Goal: Transaction & Acquisition: Purchase product/service

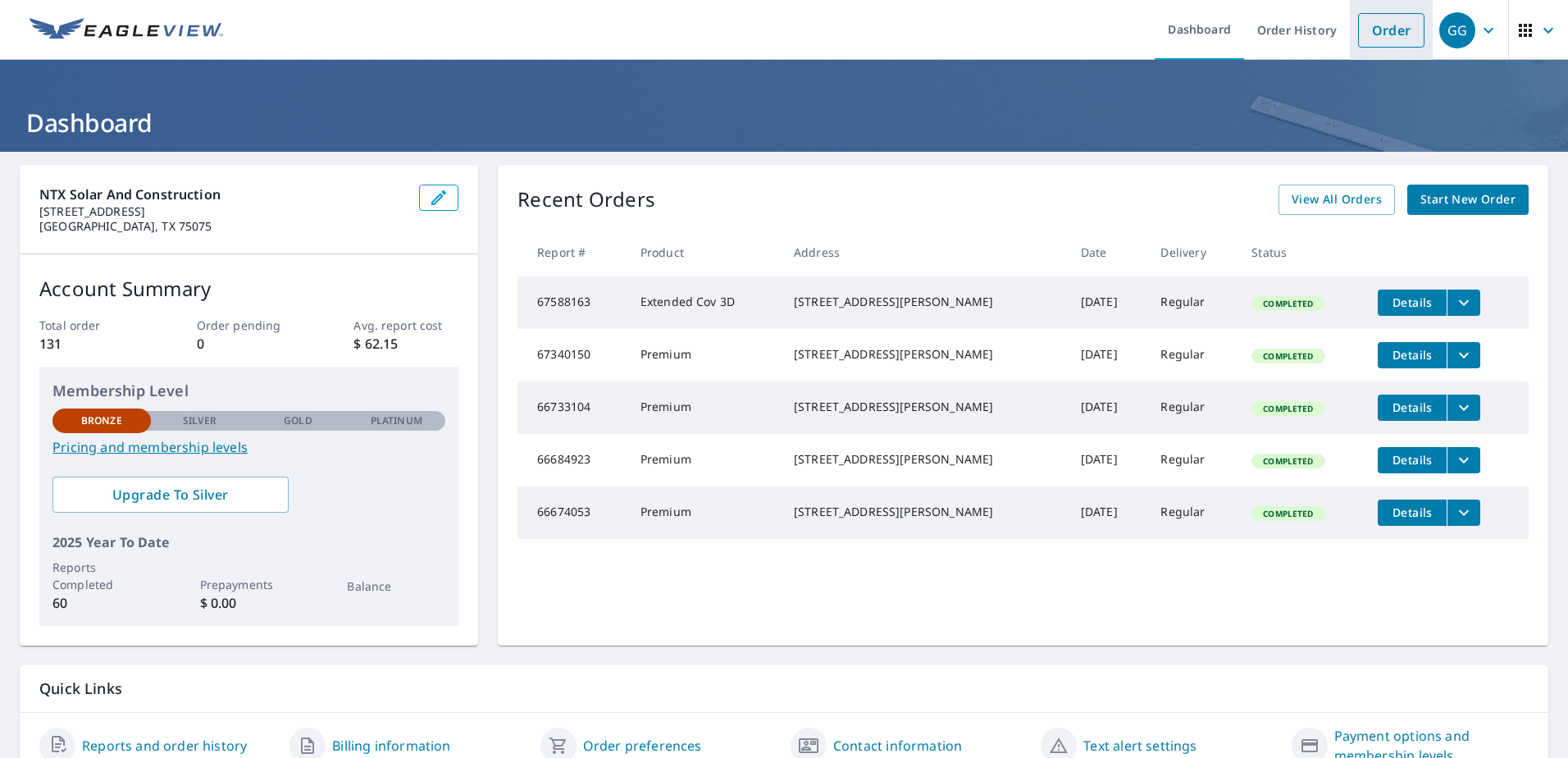
click at [1391, 35] on link "Order" at bounding box center [1391, 31] width 67 height 35
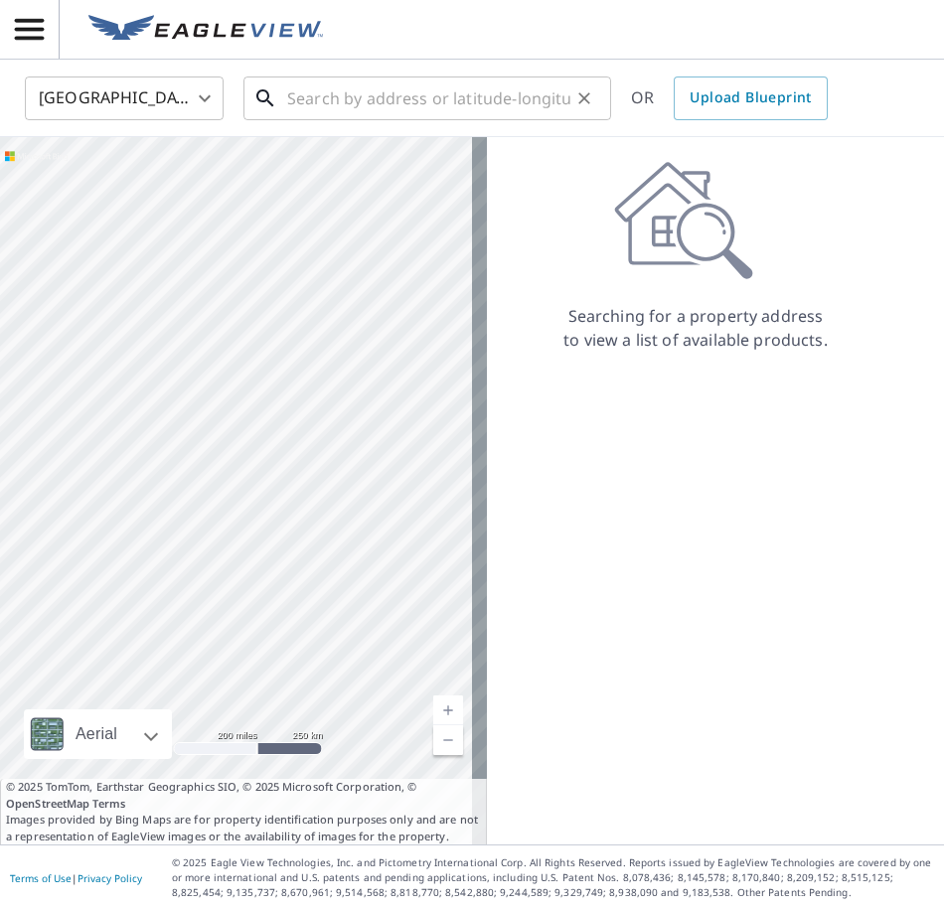
click at [422, 101] on input "text" at bounding box center [428, 99] width 283 height 56
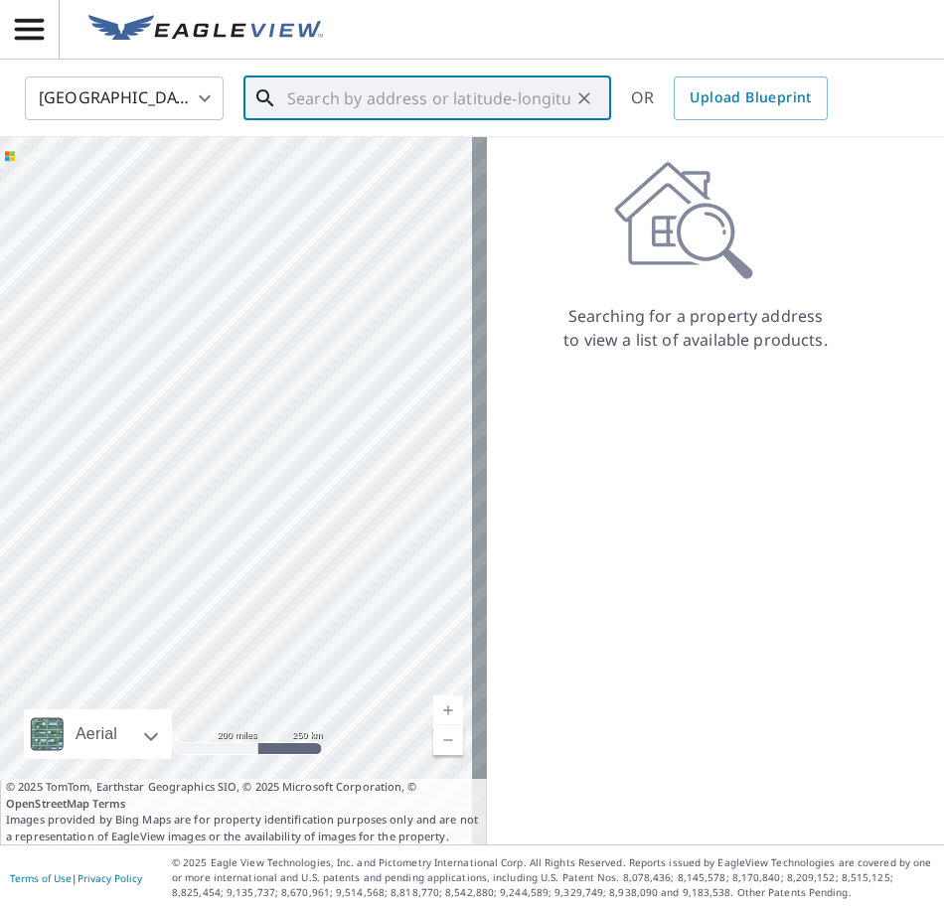
paste input "[STREET_ADDRESS][PERSON_NAME]"
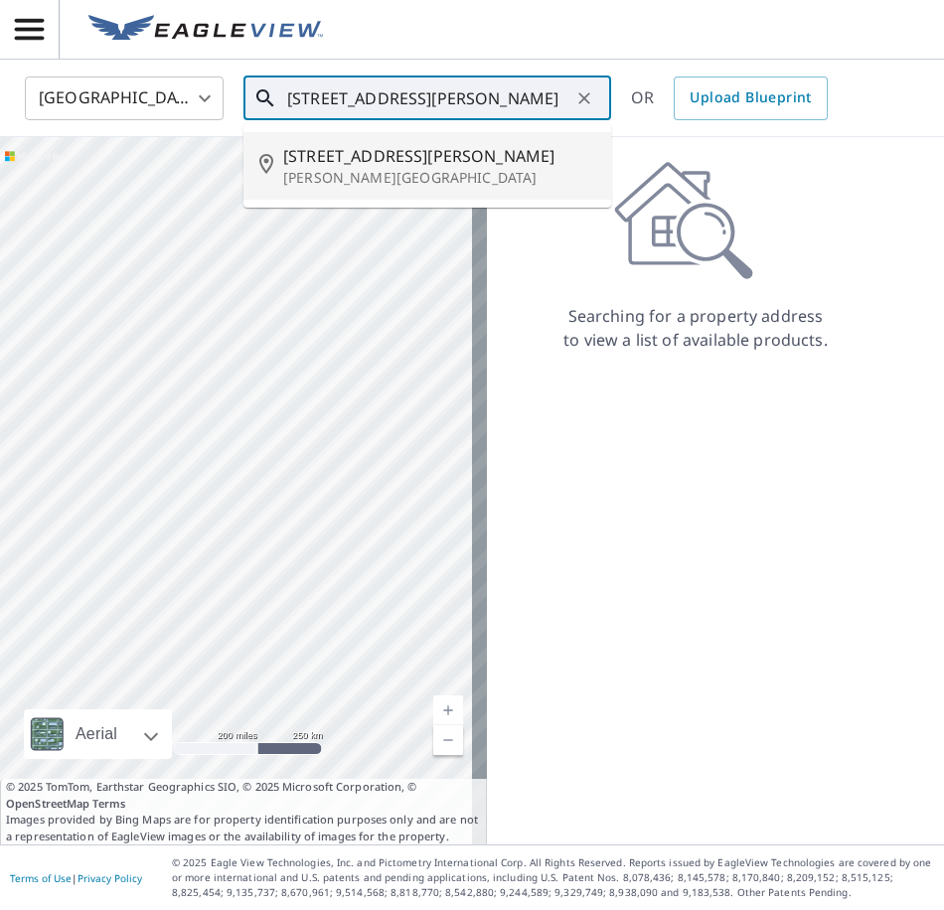
click at [395, 168] on p "[PERSON_NAME][GEOGRAPHIC_DATA]" at bounding box center [439, 178] width 312 height 20
type input "[STREET_ADDRESS][PERSON_NAME]"
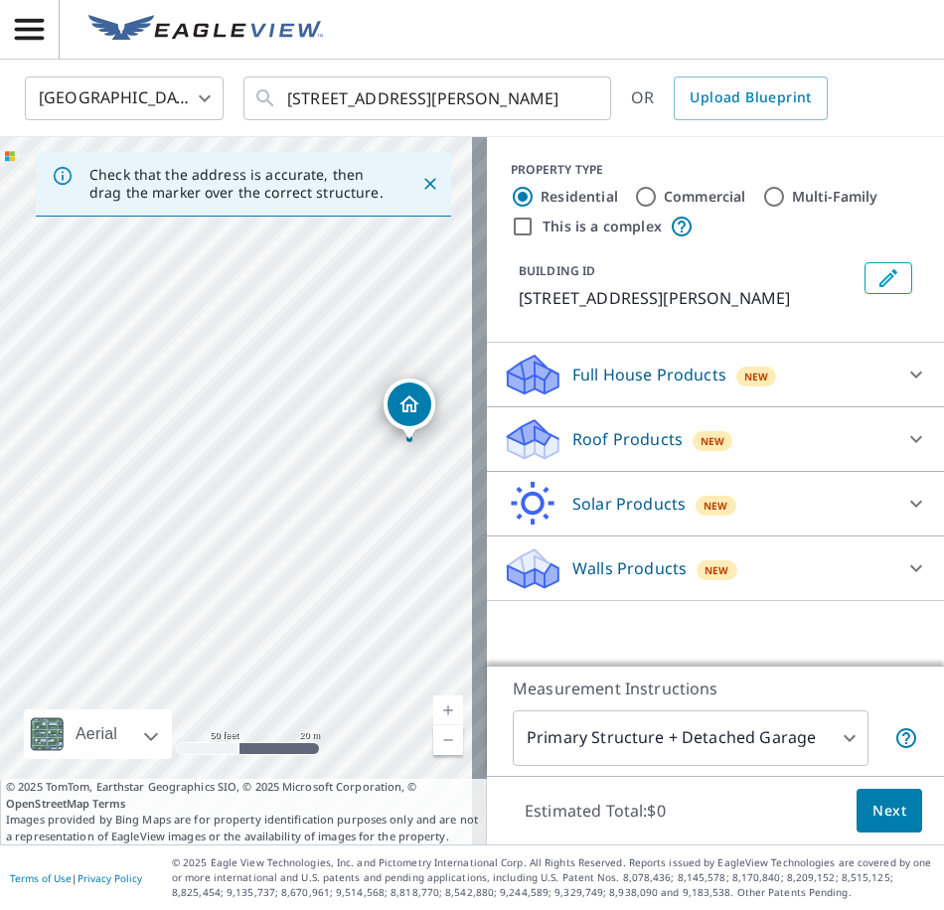
drag, startPoint x: 296, startPoint y: 461, endPoint x: 522, endPoint y: 398, distance: 234.4
click at [522, 398] on div "Check that the address is accurate, then drag the marker over the correct struc…" at bounding box center [472, 491] width 944 height 708
click at [339, 376] on div "[STREET_ADDRESS][PERSON_NAME]" at bounding box center [243, 491] width 487 height 708
click at [904, 373] on icon at bounding box center [916, 375] width 24 height 24
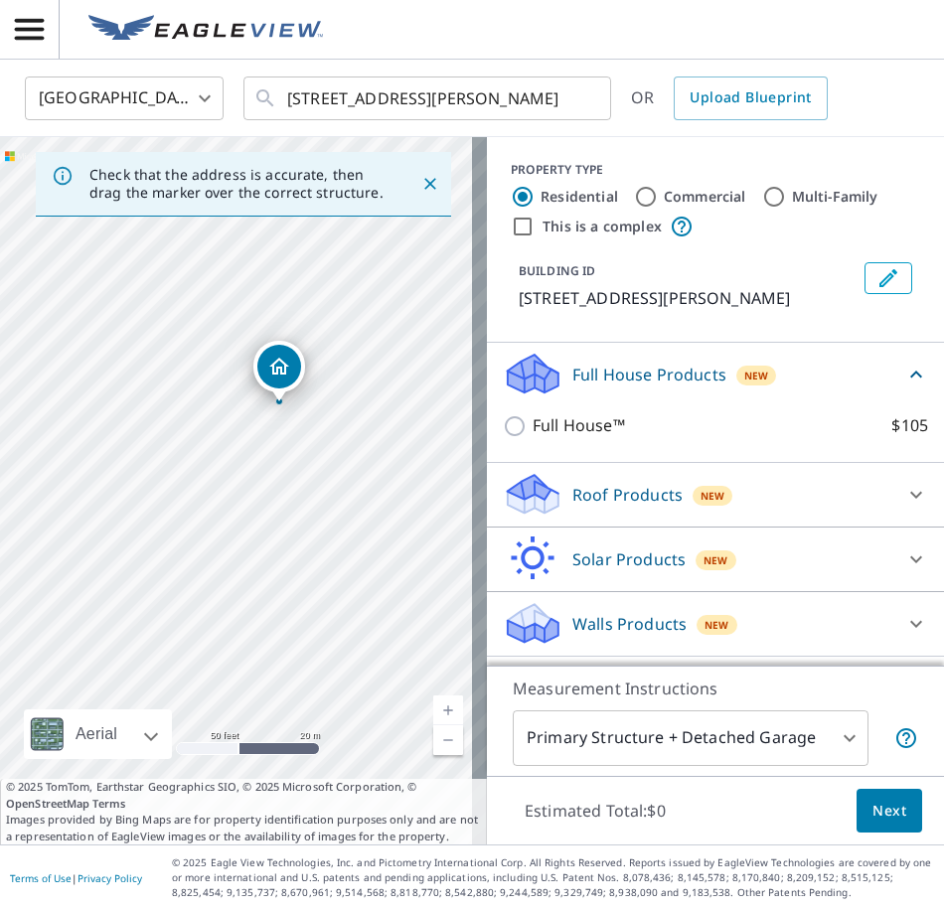
click at [904, 491] on icon at bounding box center [916, 495] width 24 height 24
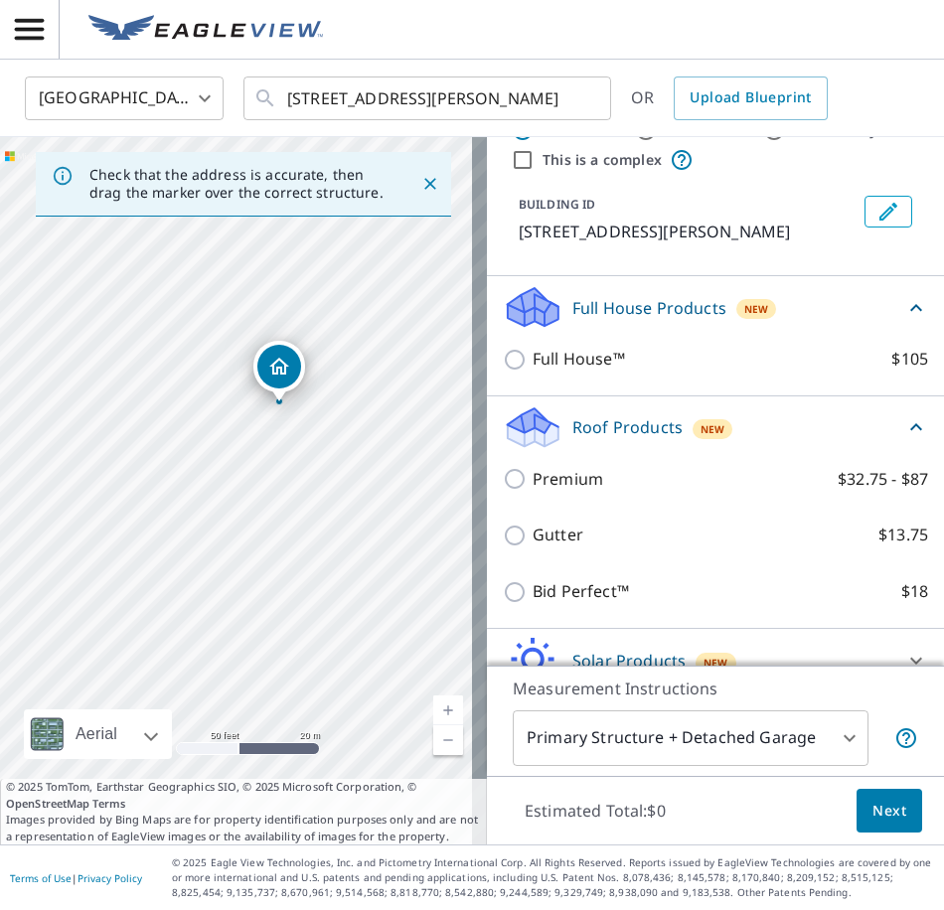
scroll to position [99, 0]
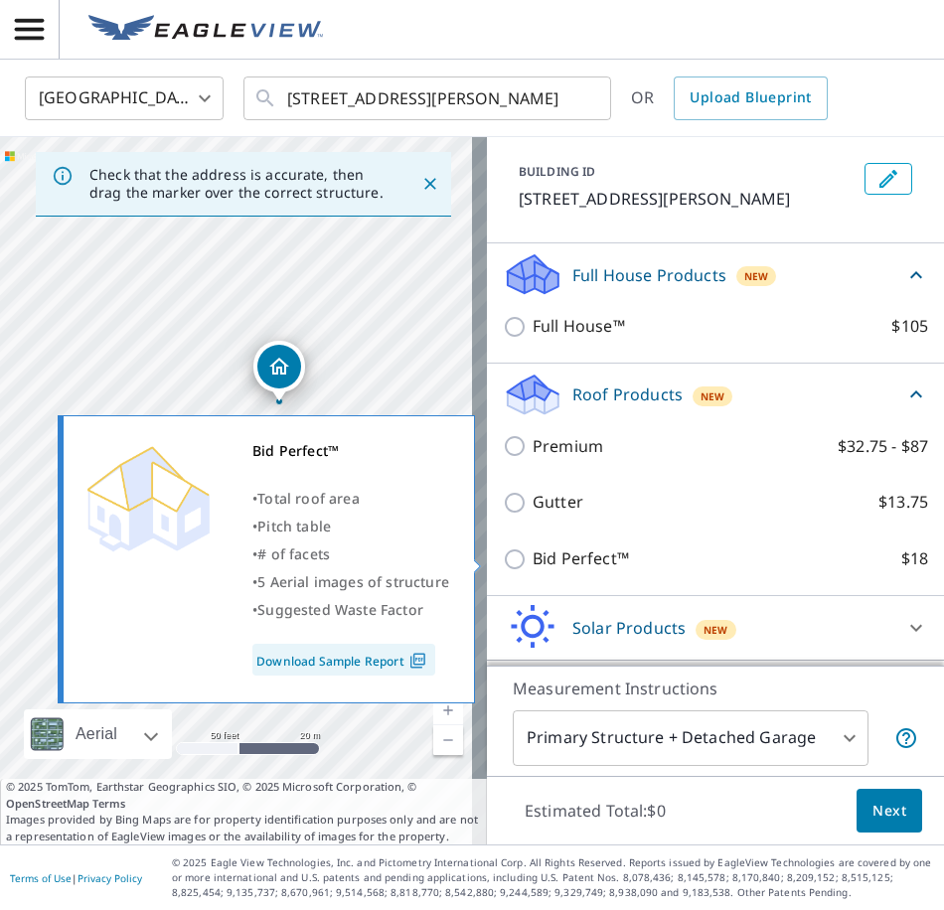
click at [503, 561] on input "Bid Perfect™ $18" at bounding box center [518, 560] width 30 height 24
checkbox input "true"
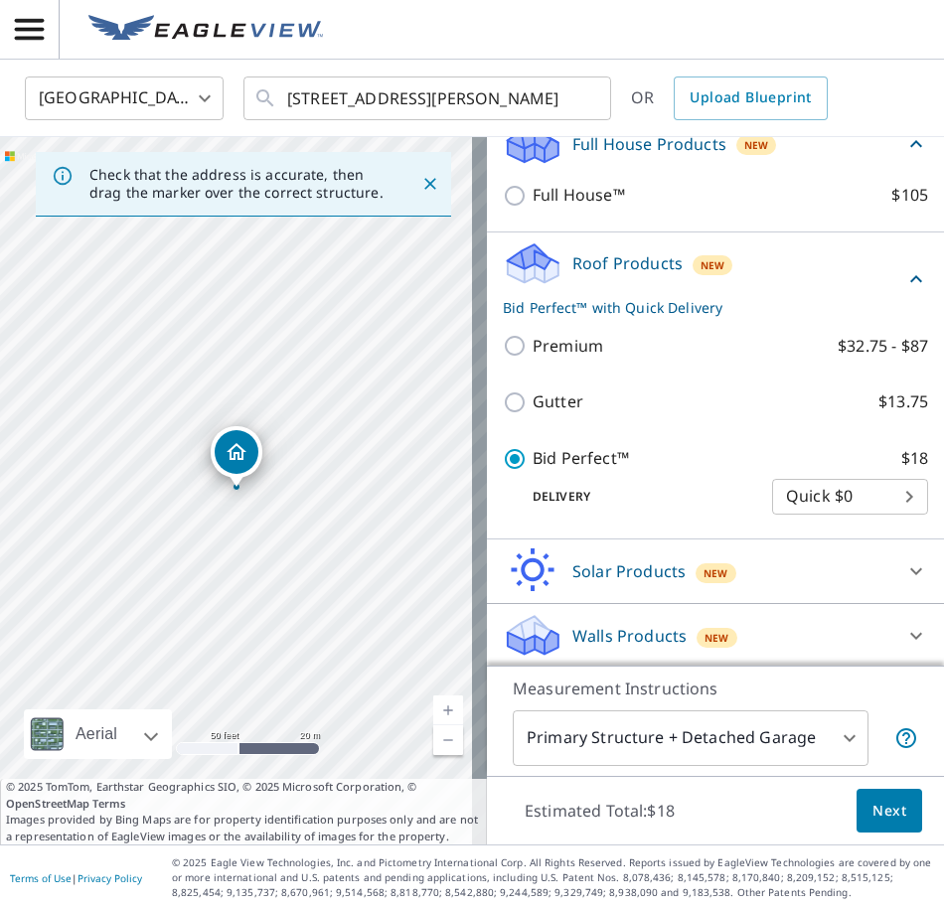
scroll to position [234, 0]
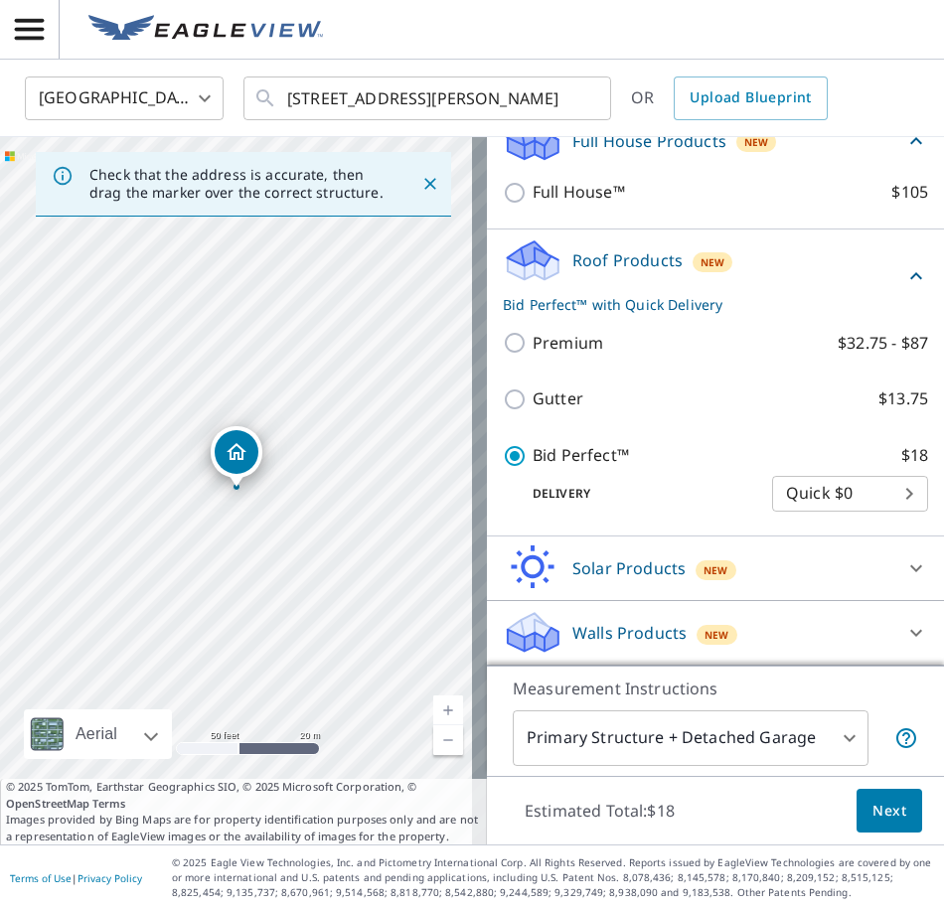
click at [893, 499] on body "GG GG [GEOGRAPHIC_DATA] US ​ [STREET_ADDRESS][PERSON_NAME] ​ OR Upload Blueprin…" at bounding box center [472, 455] width 944 height 910
click at [871, 821] on div at bounding box center [472, 455] width 944 height 910
click at [873, 810] on span "Next" at bounding box center [890, 811] width 34 height 25
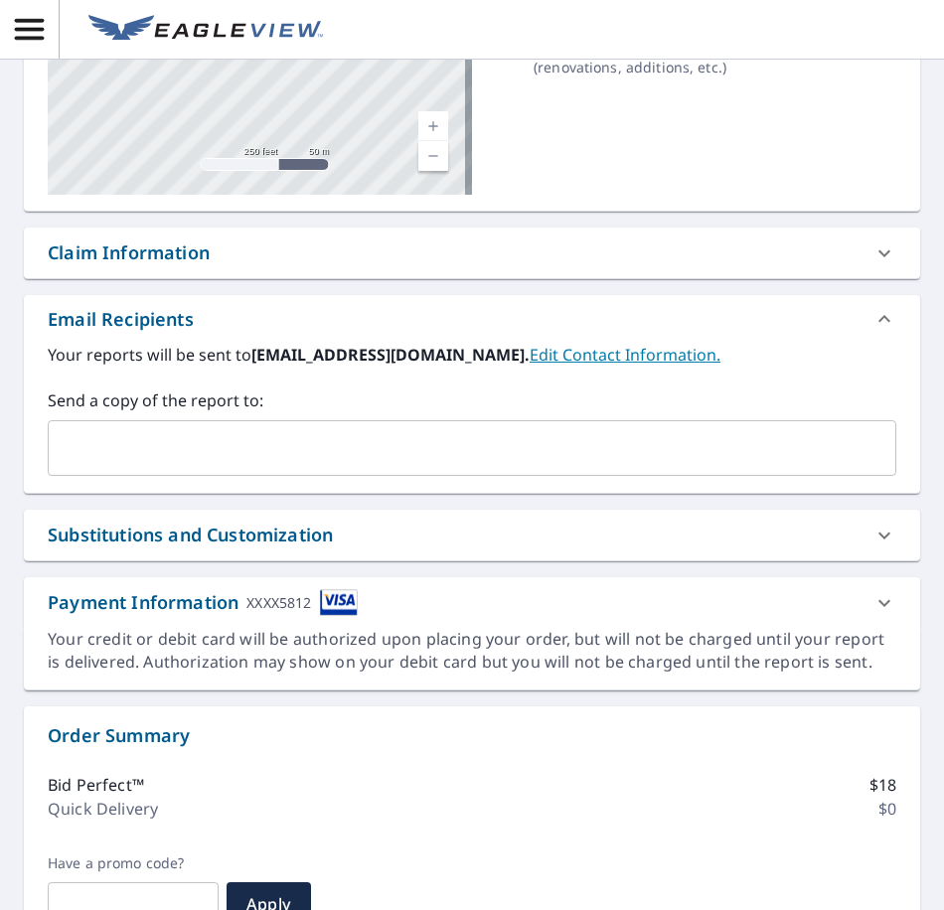
scroll to position [398, 0]
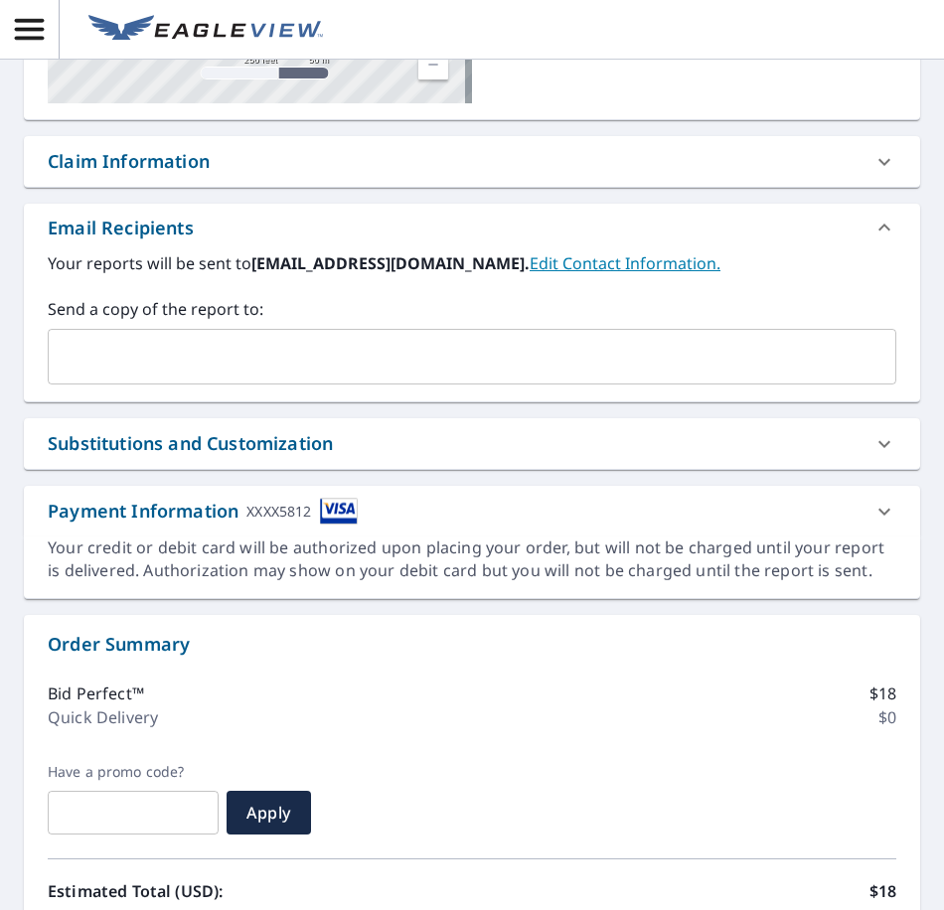
click at [321, 358] on input "text" at bounding box center [457, 357] width 801 height 38
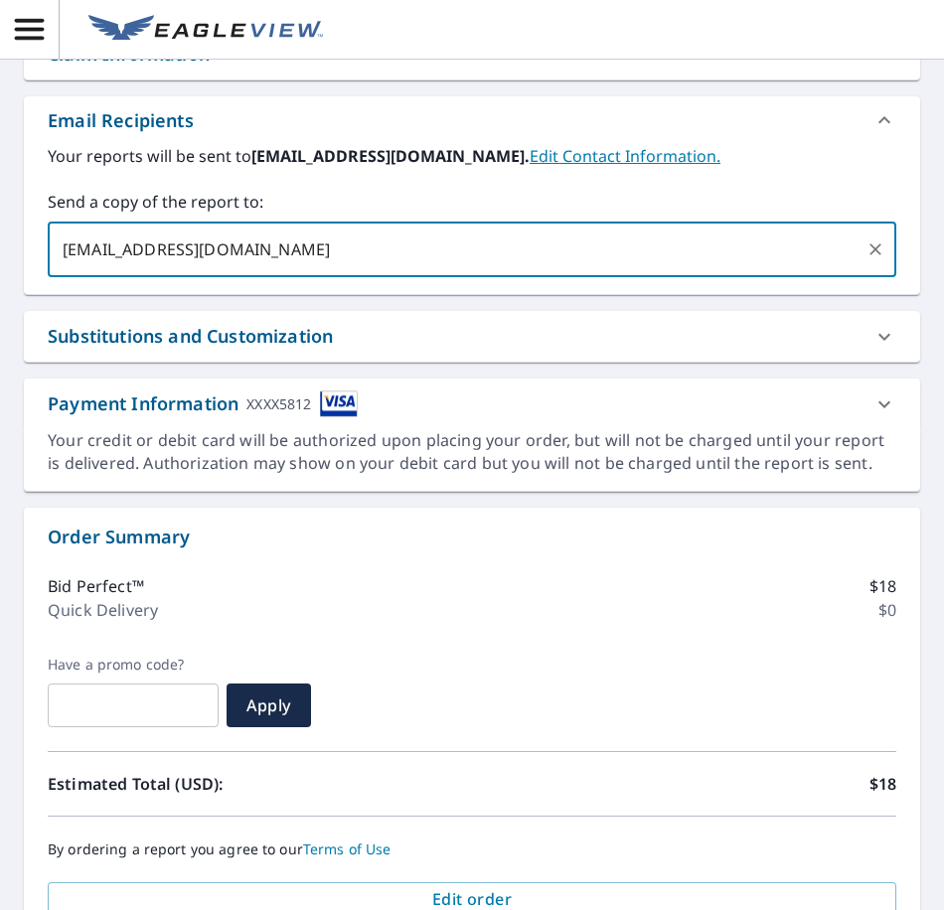
scroll to position [658, 0]
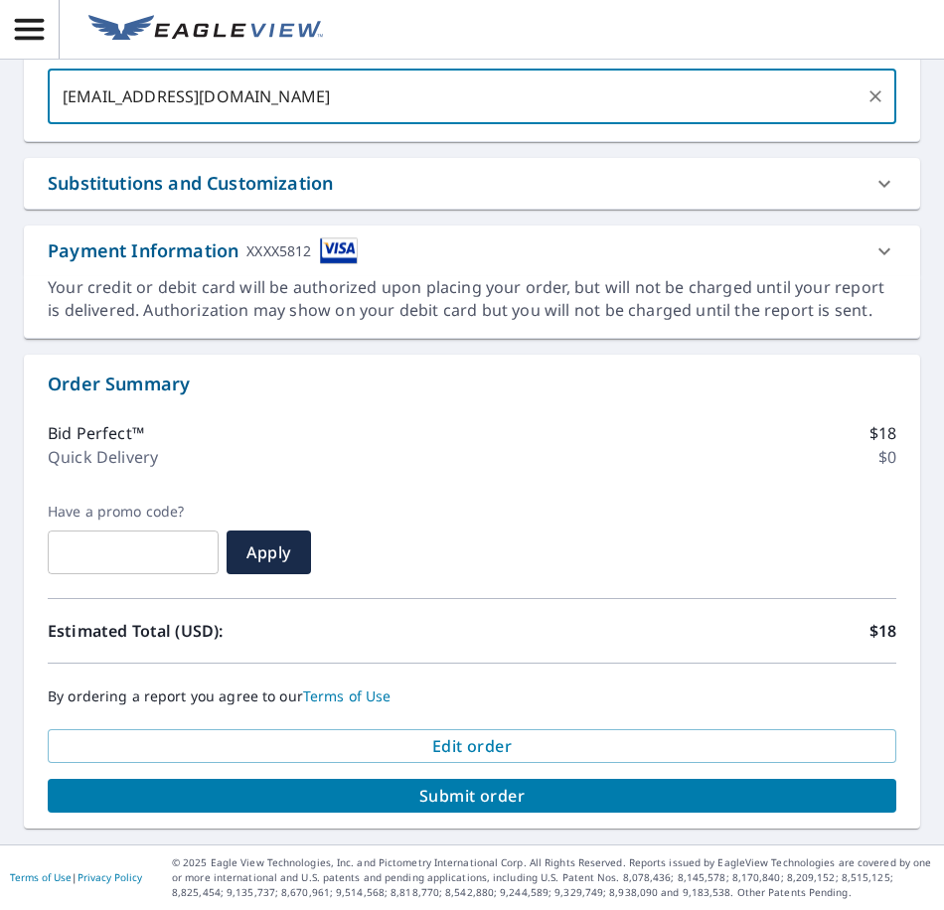
type input "[EMAIL_ADDRESS][DOMAIN_NAME]"
click at [435, 797] on span "Submit order" at bounding box center [472, 796] width 817 height 22
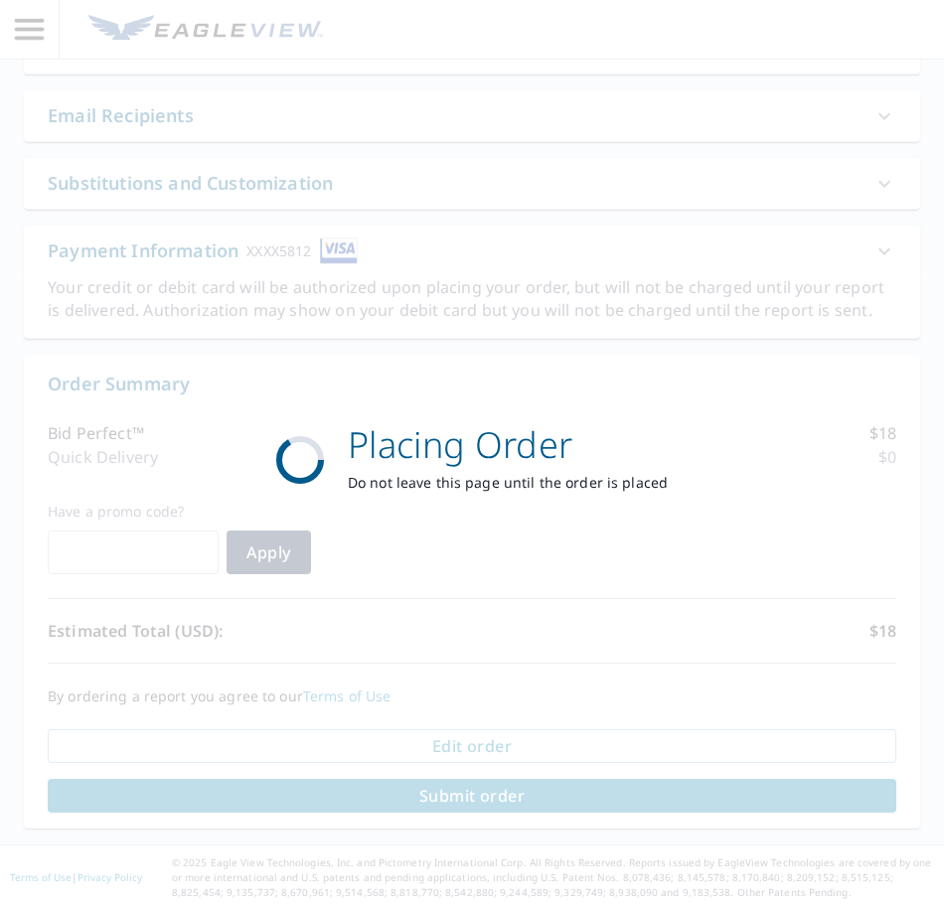
scroll to position [511, 0]
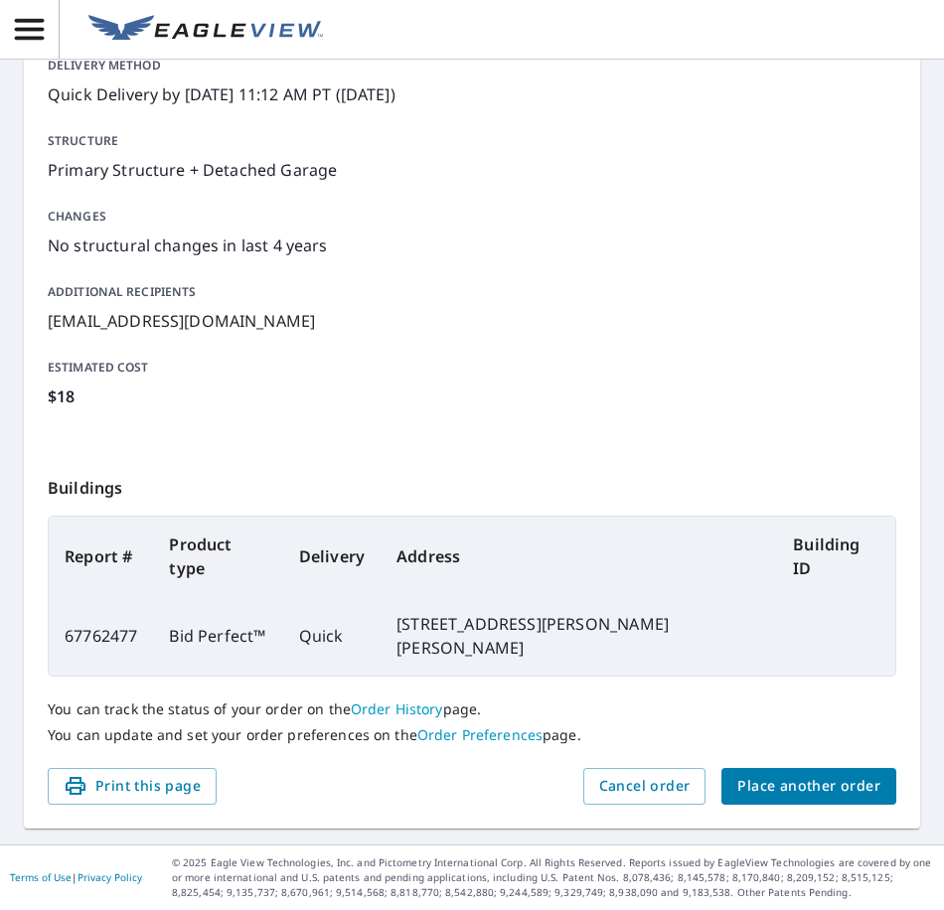
scroll to position [261, 0]
